Goal: Communication & Community: Ask a question

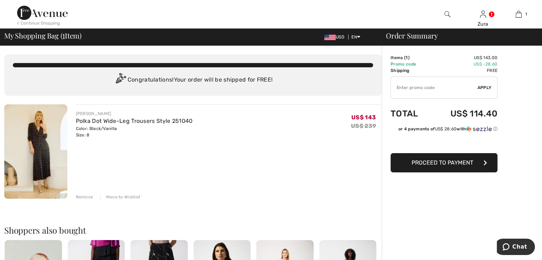
click at [44, 136] on img at bounding box center [35, 151] width 63 height 94
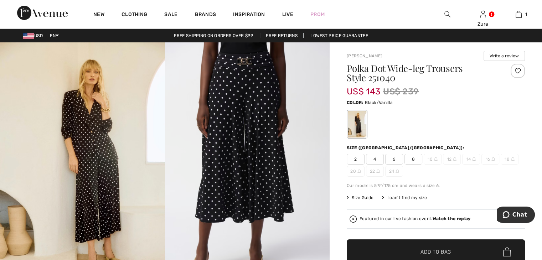
click at [414, 159] on span "8" at bounding box center [413, 159] width 18 height 11
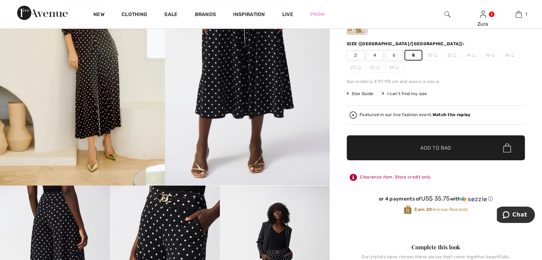
scroll to position [109, 0]
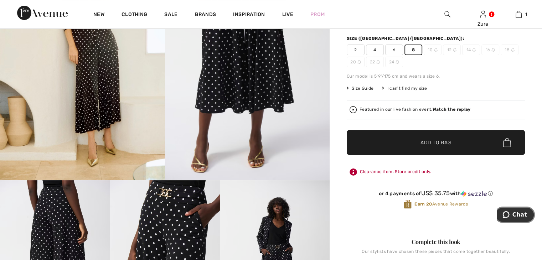
click at [516, 215] on span "Chat" at bounding box center [519, 215] width 15 height 6
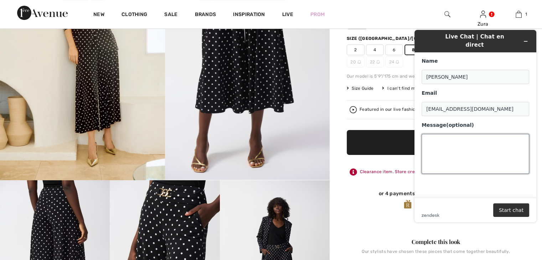
click at [439, 140] on textarea "Message (optional)" at bounding box center [475, 154] width 108 height 40
type textarea "S"
click at [448, 134] on textarea "My order was cancelled... Can you chan" at bounding box center [475, 154] width 108 height 40
click at [445, 142] on textarea "My order with size 12 was cancelled... Can you chan" at bounding box center [475, 154] width 108 height 40
type textarea "My order with size 12 was cancelled... Can you changed it for size 8?"
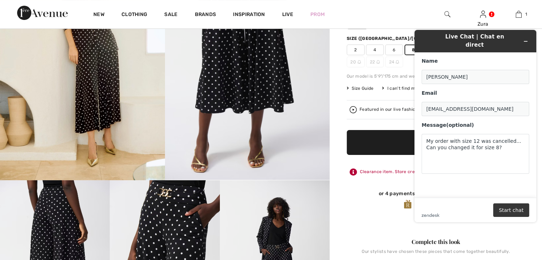
drag, startPoint x: 517, startPoint y: 212, endPoint x: 955, endPoint y: 230, distance: 438.8
click at [517, 212] on button "Start chat" at bounding box center [511, 210] width 36 height 14
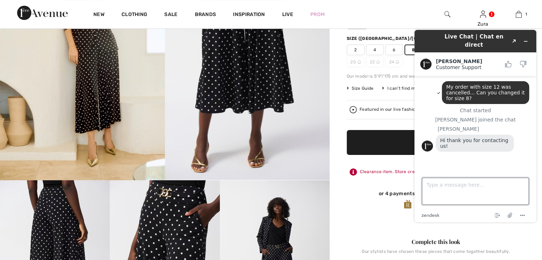
click at [453, 185] on textarea "Type a message here..." at bounding box center [475, 191] width 107 height 27
type textarea "Hi, [PERSON_NAME]!"
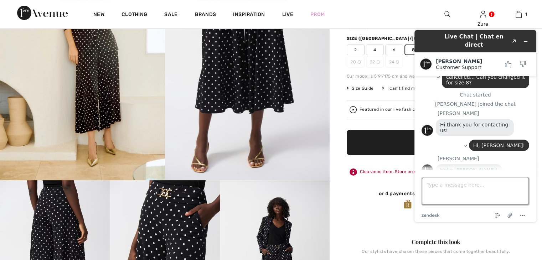
scroll to position [29, 0]
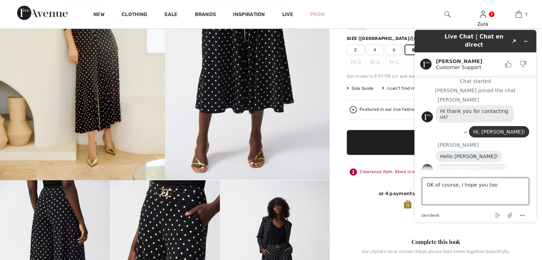
type textarea "OK of course, I hope you too?"
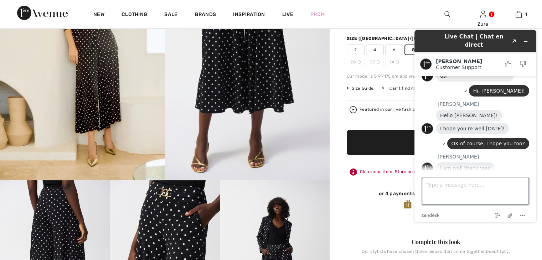
scroll to position [69, 0]
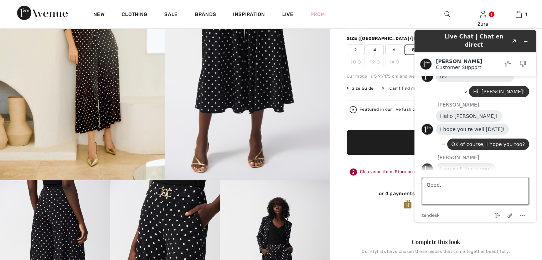
type textarea "Good."
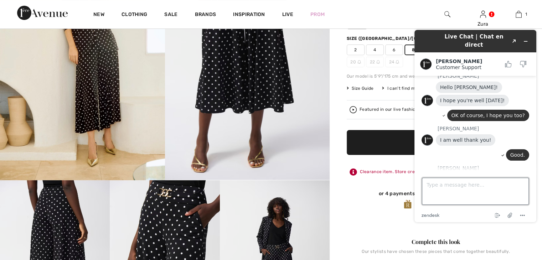
scroll to position [115, 0]
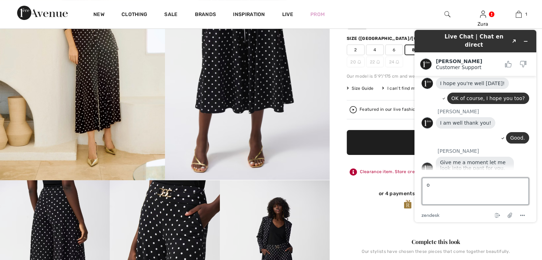
type textarea "ok"
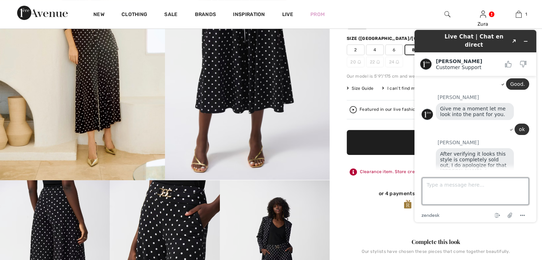
scroll to position [186, 0]
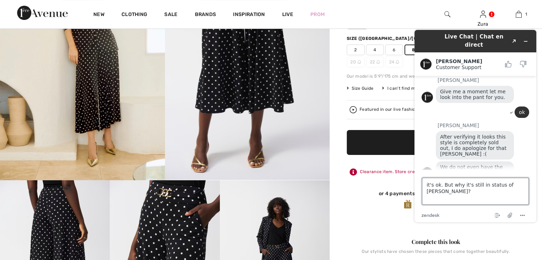
click at [513, 186] on textarea "it's ok. But why it's still in status of [PERSON_NAME]?" at bounding box center [475, 191] width 107 height 27
type textarea "it's ok. But why it's still in status of selling?"
click at [519, 185] on textarea "it's ok. But why it's still in status of selling?" at bounding box center [475, 191] width 107 height 27
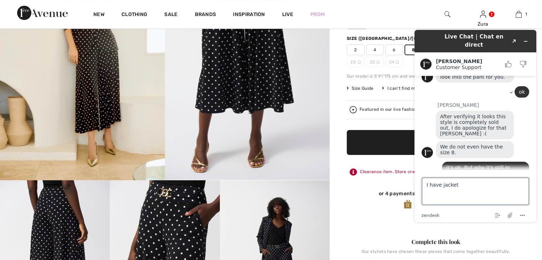
click at [440, 187] on textarea "I have jacket" at bounding box center [475, 191] width 107 height 27
click at [466, 185] on textarea "I have same jacket" at bounding box center [475, 191] width 107 height 27
type textarea "I have same jacket. Looking for pants"
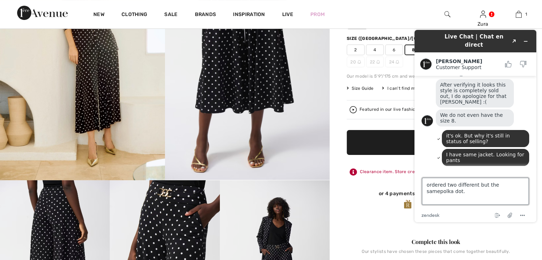
scroll to position [268, 0]
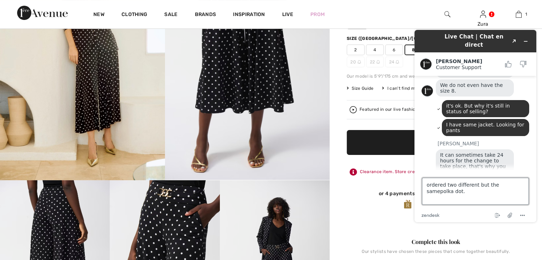
click at [504, 184] on textarea "ordered two different but the samepolka dot." at bounding box center [475, 191] width 107 height 27
click at [438, 192] on textarea "ordered two different but the same polka dot." at bounding box center [475, 191] width 107 height 27
type textarea "ordered two different but the same polka dot. So it's not a big problem"
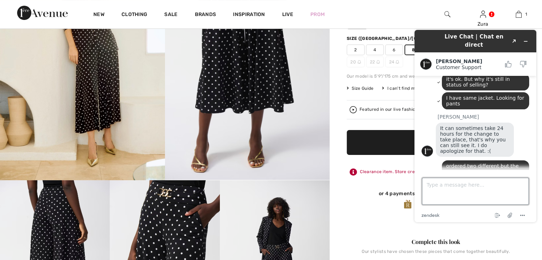
scroll to position [295, 0]
type textarea "Ok. it was interesting to meet old friends :))"
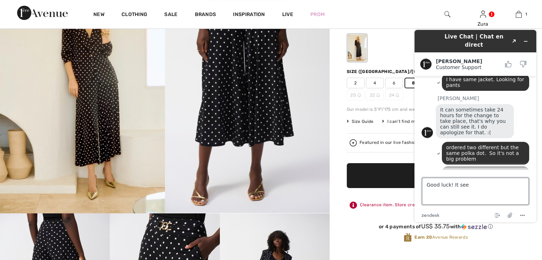
scroll to position [74, 0]
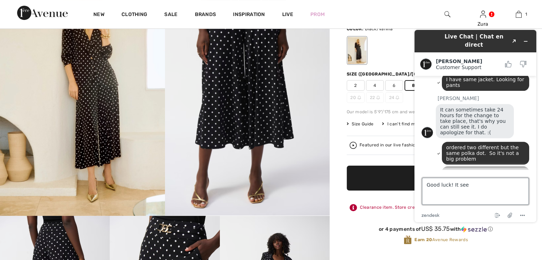
click at [449, 186] on textarea "Good luck! It see" at bounding box center [475, 191] width 107 height 27
drag, startPoint x: 449, startPoint y: 186, endPoint x: 428, endPoint y: 186, distance: 21.0
click at [428, 186] on textarea "Good luck! It see" at bounding box center [475, 191] width 107 height 27
click at [442, 186] on textarea "It see" at bounding box center [475, 191] width 107 height 27
type textarea "It seems your company will never change. Same "secrets" of serving... Good luck!"
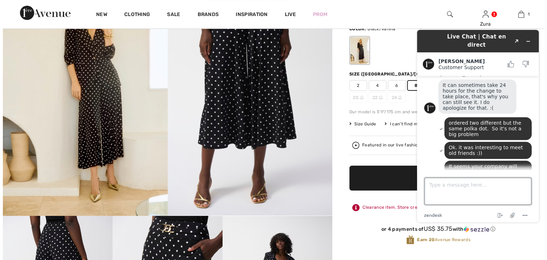
scroll to position [365, 0]
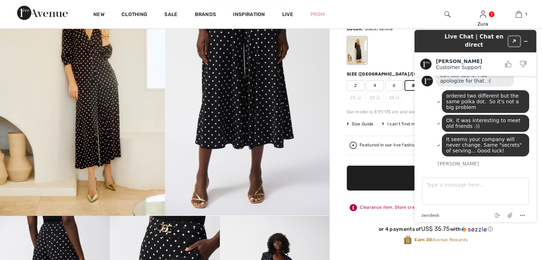
click at [513, 40] on icon "Created with Sketch." at bounding box center [514, 42] width 4 height 4
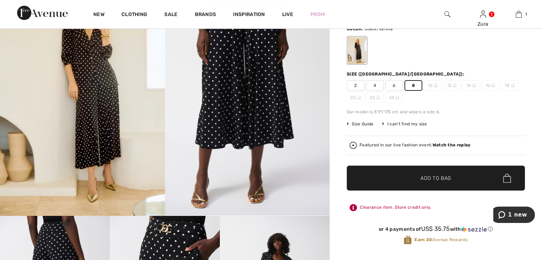
click at [454, 144] on strong "Watch the replay" at bounding box center [451, 144] width 38 height 5
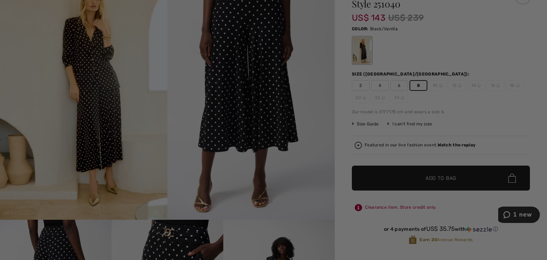
scroll to position [0, 0]
